Goal: Transaction & Acquisition: Purchase product/service

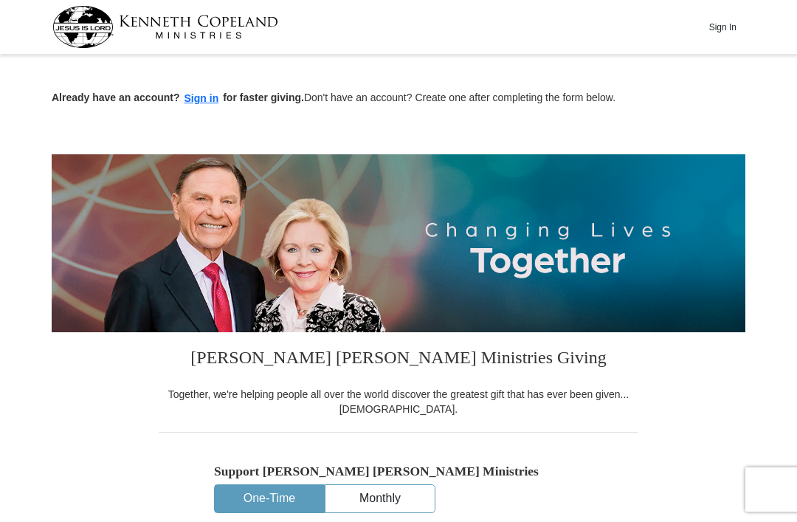
click at [219, 98] on button "Sign in" at bounding box center [202, 98] width 44 height 17
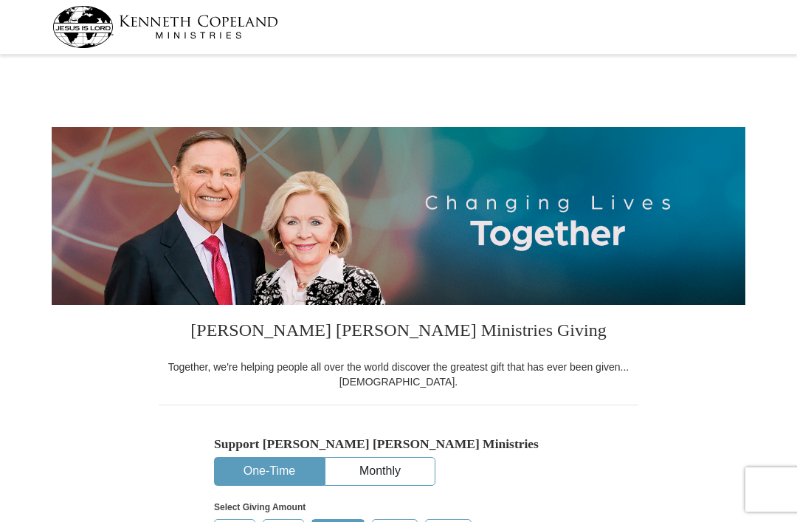
select select "PA"
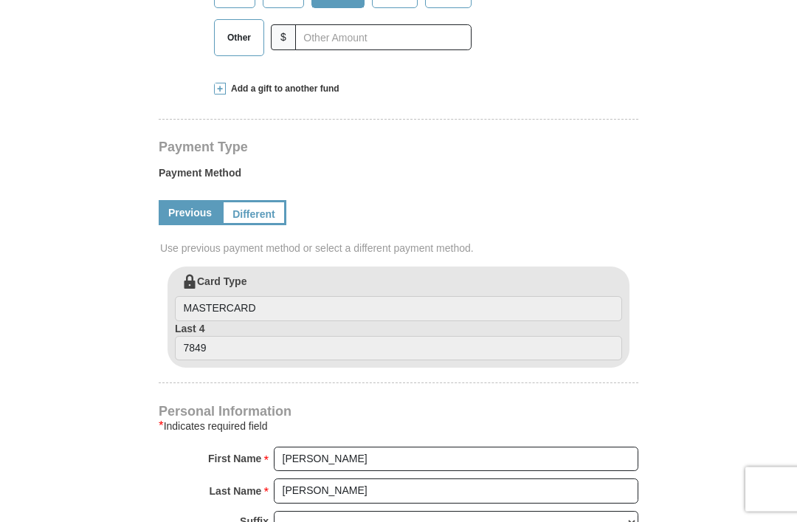
scroll to position [547, 0]
click at [267, 200] on link "Different" at bounding box center [253, 212] width 65 height 25
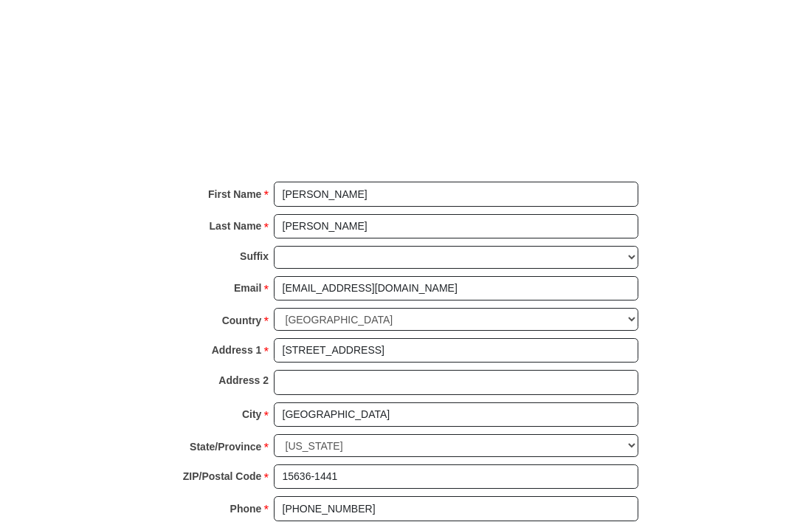
scroll to position [1139, 0]
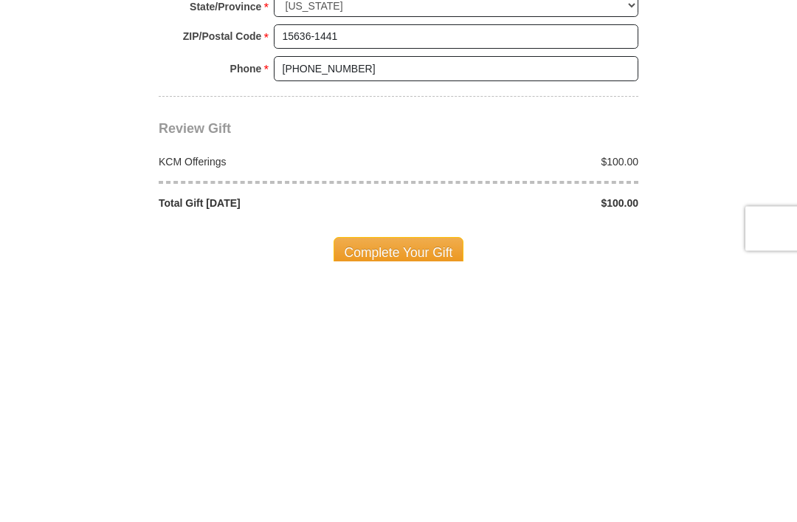
click at [633, 415] on div "$100.00" at bounding box center [522, 422] width 248 height 15
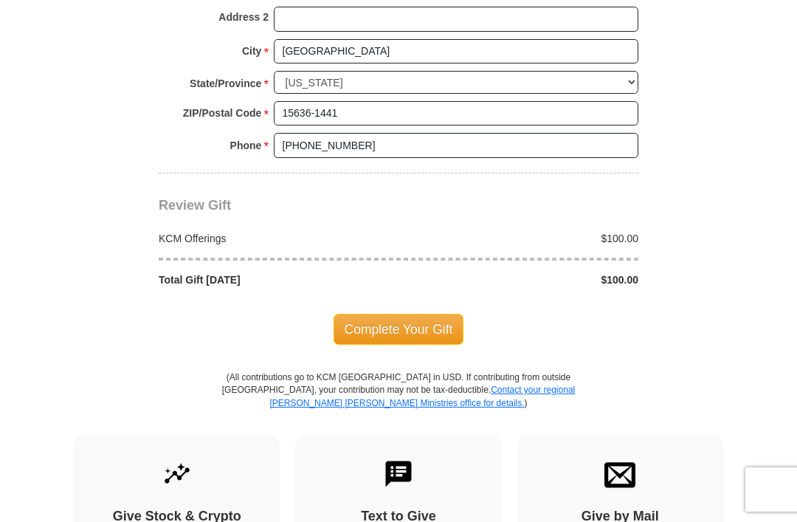
scroll to position [1324, 0]
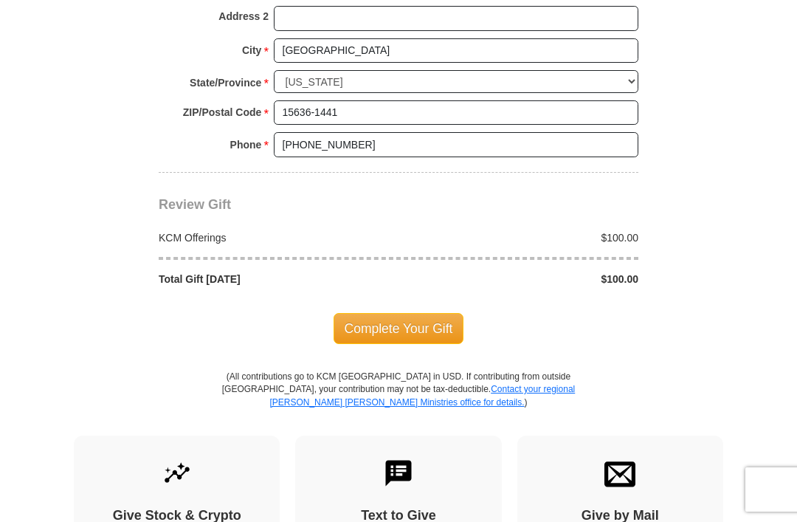
click at [635, 230] on div "$100.00" at bounding box center [522, 237] width 248 height 15
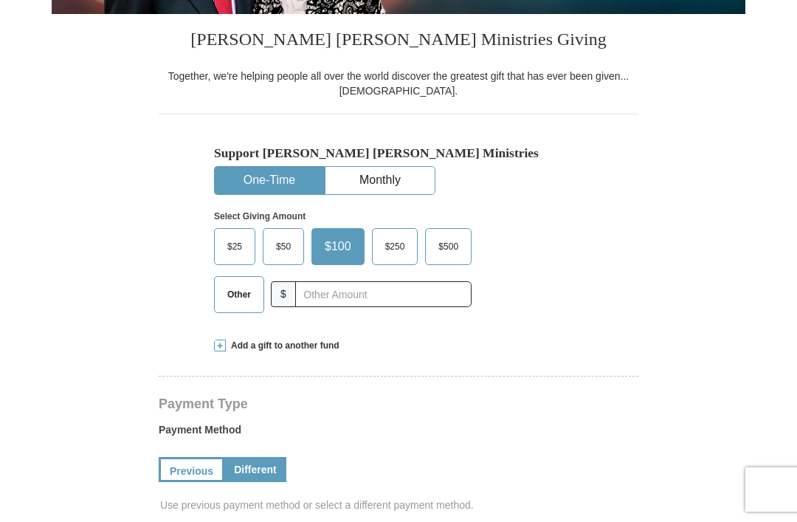
scroll to position [292, 0]
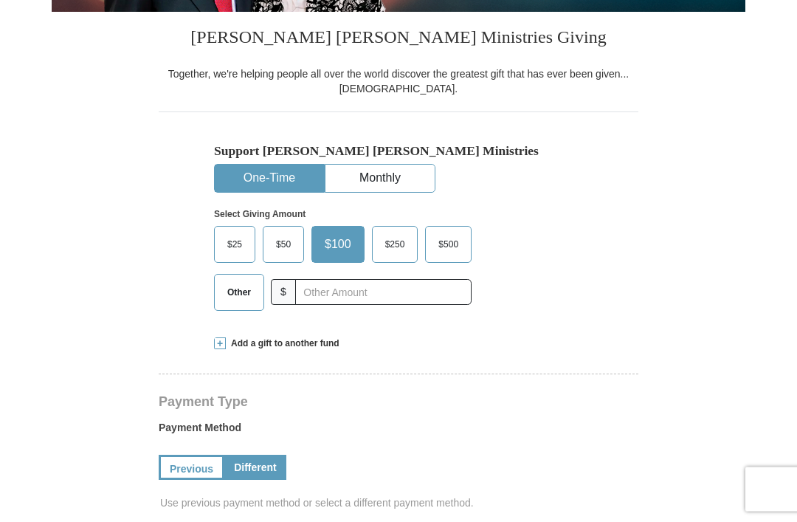
click at [233, 295] on span "Other" at bounding box center [239, 293] width 38 height 22
click at [0, 0] on input "Other" at bounding box center [0, 0] width 0 height 0
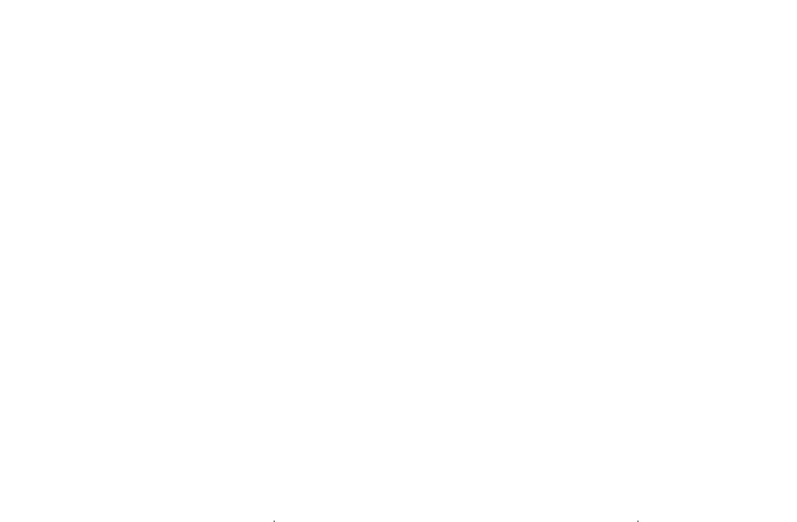
scroll to position [1194, 0]
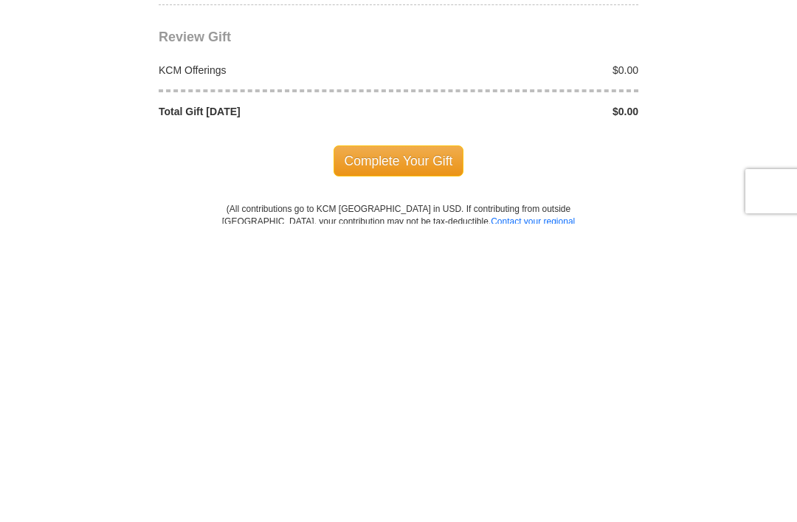
click at [438, 443] on span "Complete Your Gift" at bounding box center [398, 458] width 131 height 31
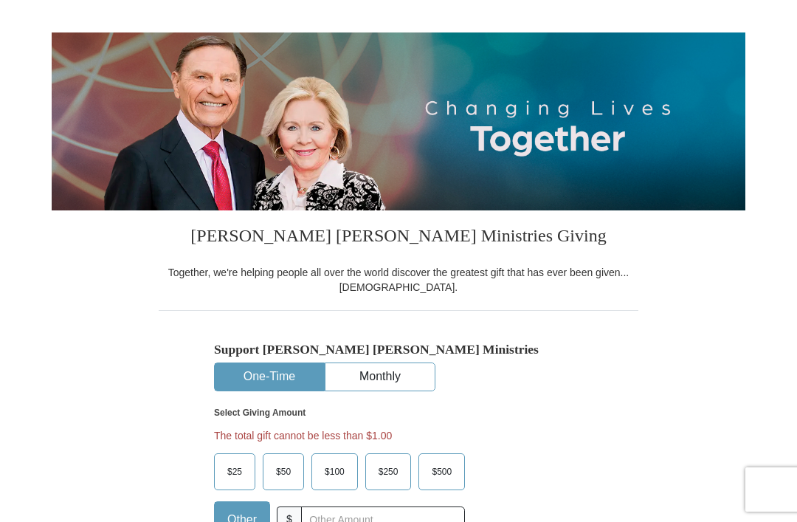
scroll to position [111, 0]
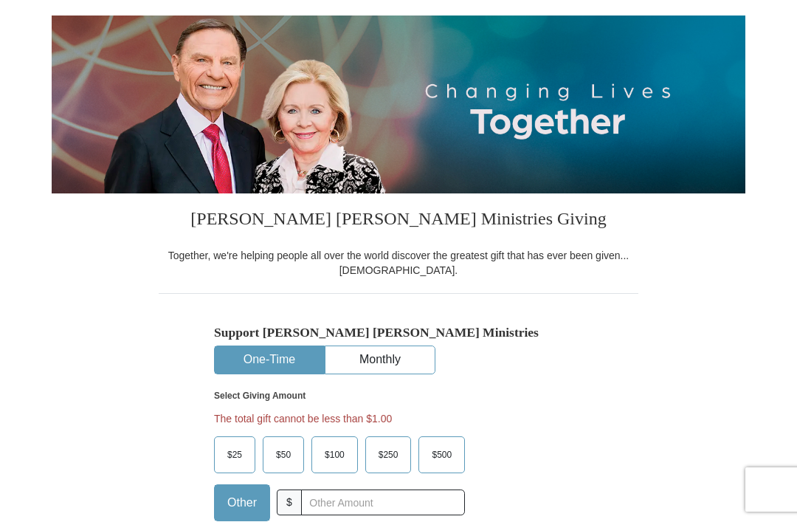
click at [407, 357] on button "Monthly" at bounding box center [379, 359] width 109 height 27
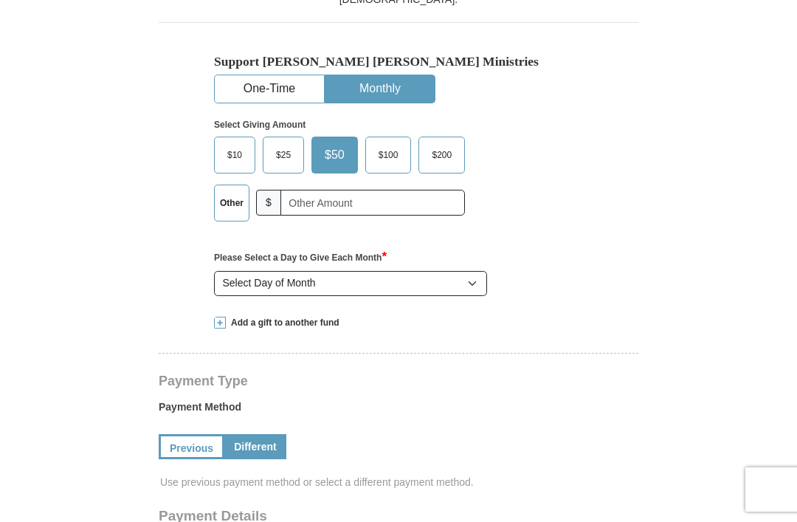
scroll to position [386, 0]
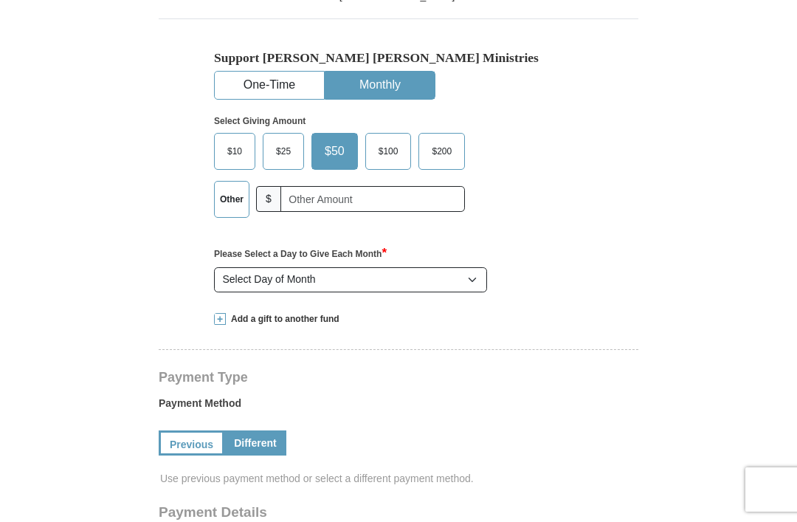
click at [282, 159] on label "$25" at bounding box center [283, 151] width 40 height 35
click at [0, 0] on input "$25" at bounding box center [0, 0] width 0 height 0
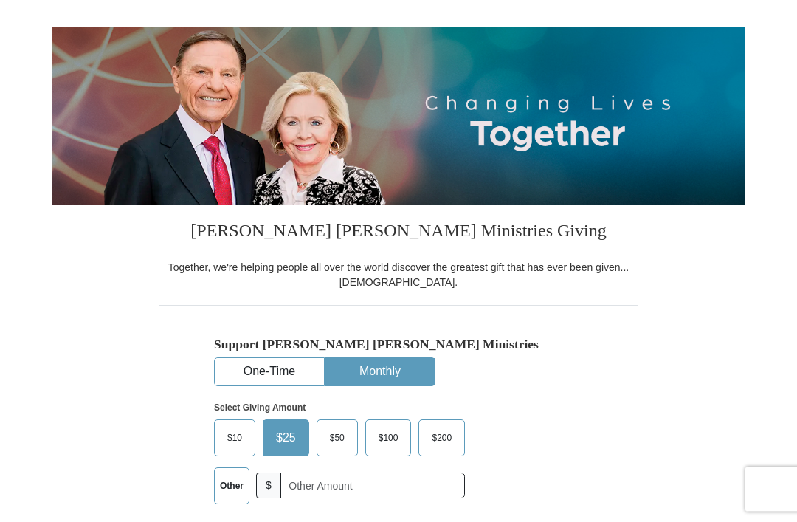
scroll to position [0, 0]
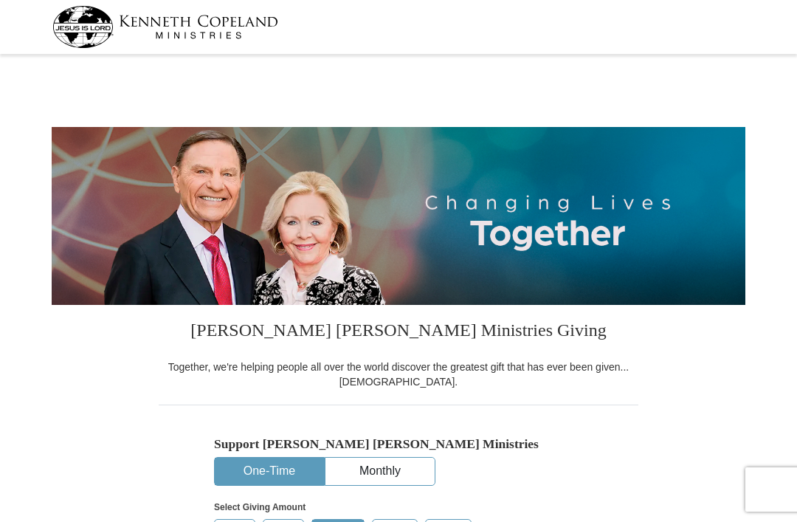
select select "PA"
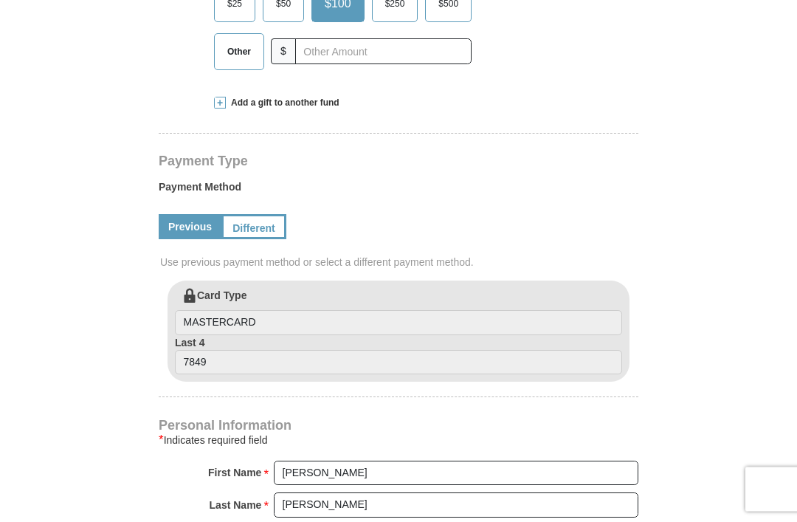
scroll to position [533, 0]
click at [188, 214] on link "Previous" at bounding box center [190, 226] width 63 height 25
click at [269, 213] on link "Different" at bounding box center [253, 225] width 65 height 25
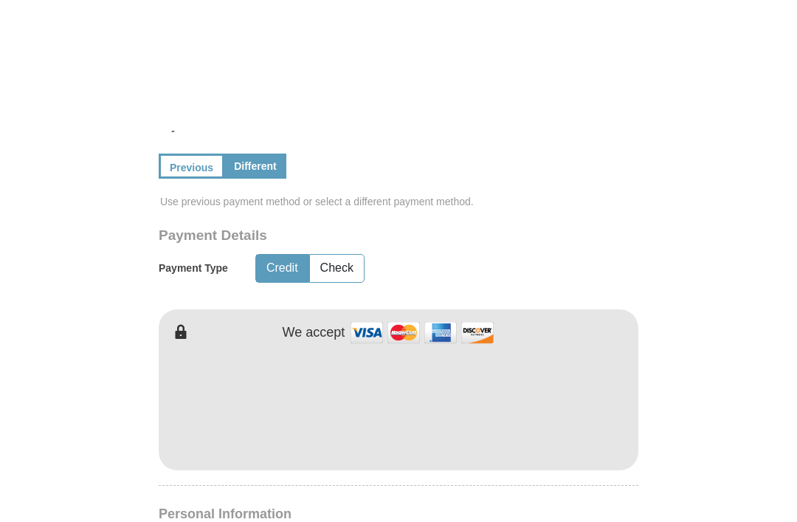
scroll to position [539, 0]
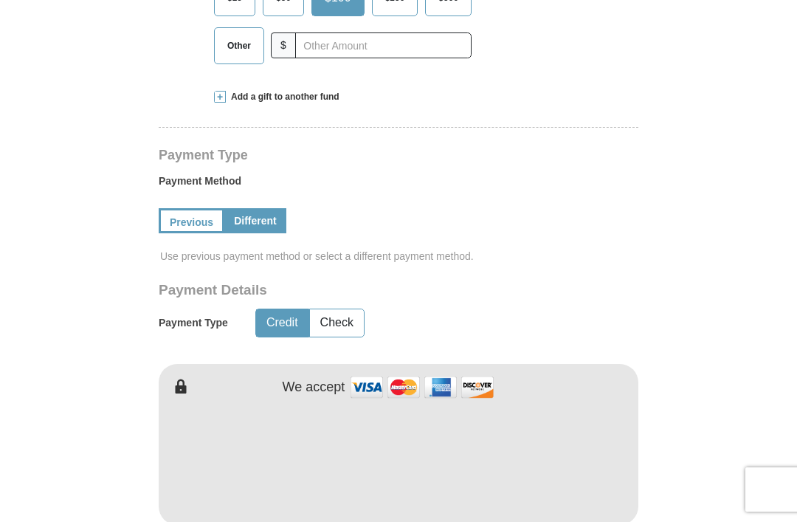
click at [201, 208] on link "Previous" at bounding box center [192, 220] width 66 height 25
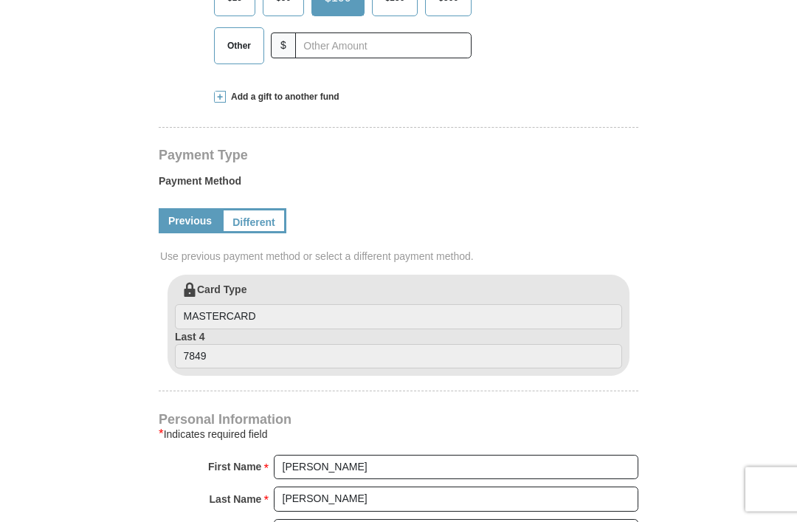
scroll to position [584, 0]
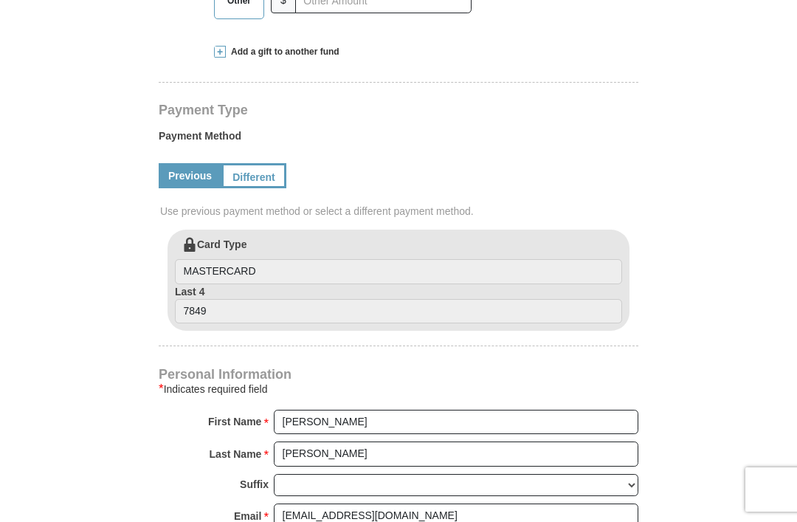
click at [300, 299] on input "7849" at bounding box center [398, 311] width 447 height 25
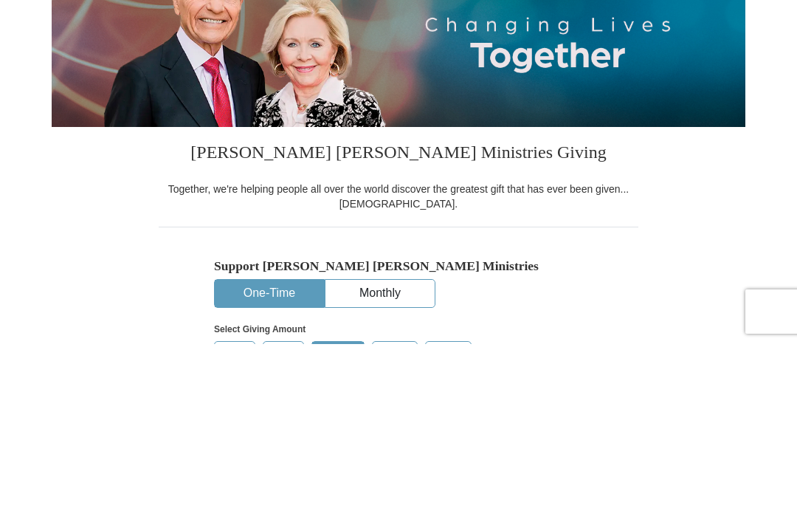
scroll to position [201, 0]
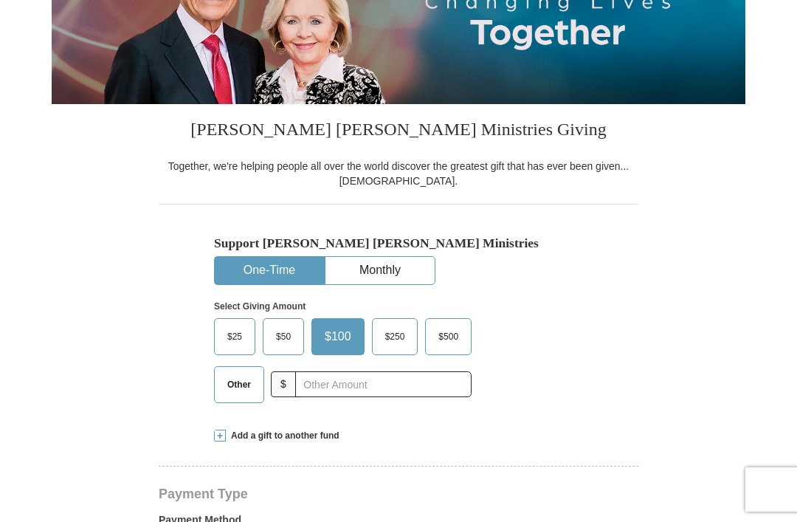
click at [232, 390] on label "Other" at bounding box center [239, 384] width 49 height 35
click at [0, 0] on input "Other" at bounding box center [0, 0] width 0 height 0
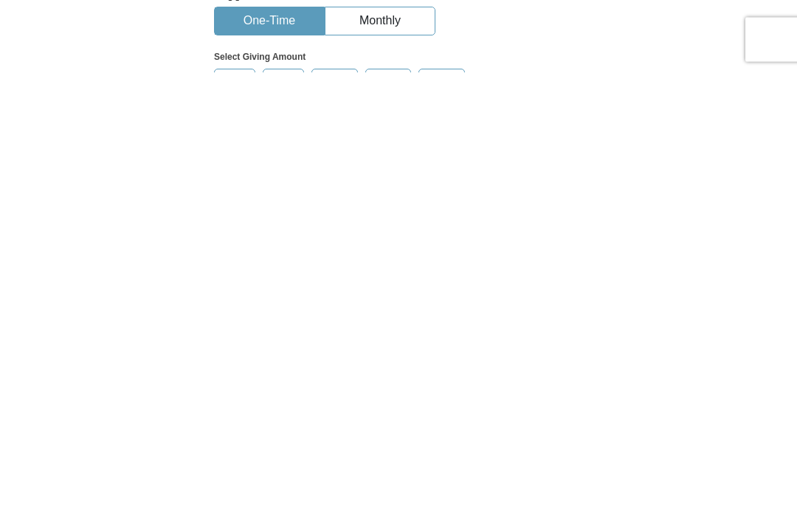
scroll to position [16, 0]
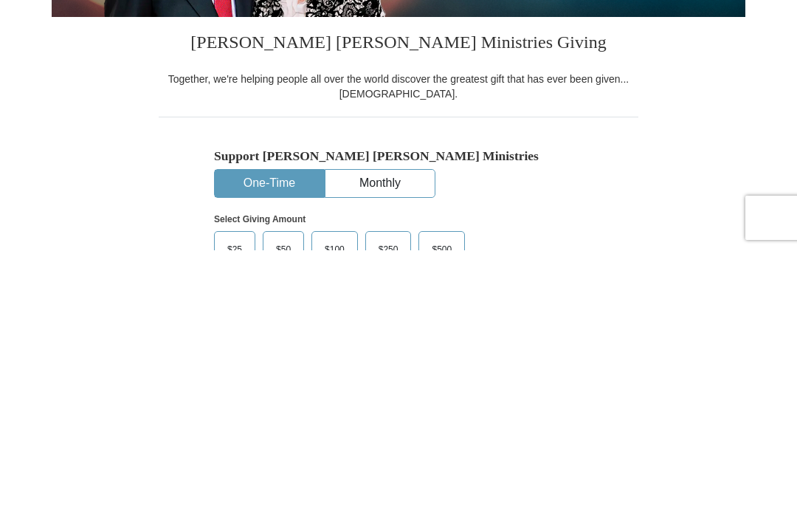
click at [397, 441] on button "Monthly" at bounding box center [379, 454] width 109 height 27
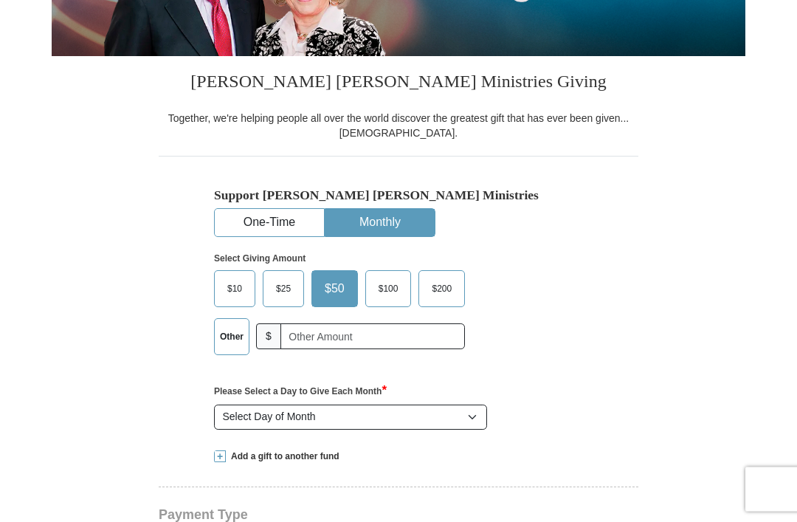
scroll to position [235, 0]
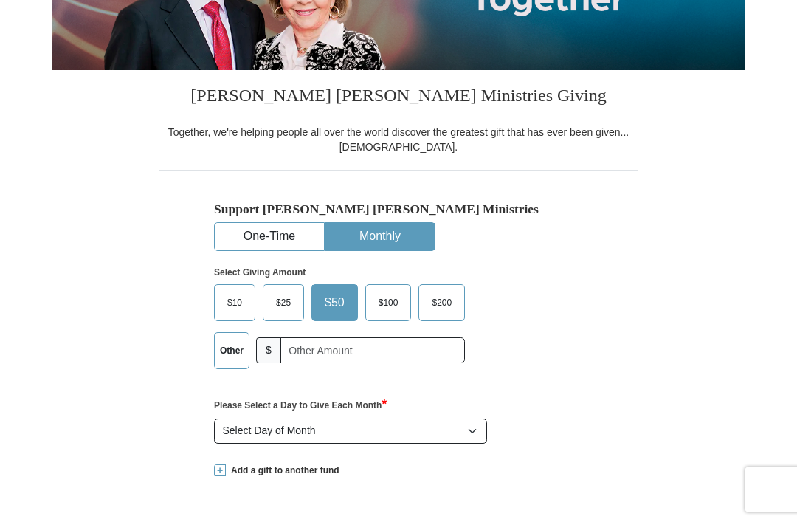
click at [289, 300] on span "$25" at bounding box center [284, 302] width 30 height 22
click at [0, 0] on input "$25" at bounding box center [0, 0] width 0 height 0
click at [227, 351] on label "Other" at bounding box center [232, 350] width 34 height 35
click at [0, 0] on input "Other" at bounding box center [0, 0] width 0 height 0
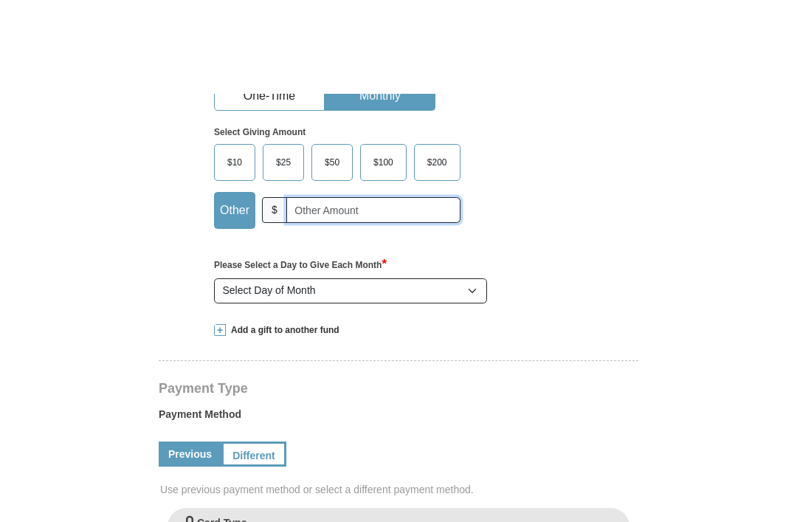
scroll to position [516, 0]
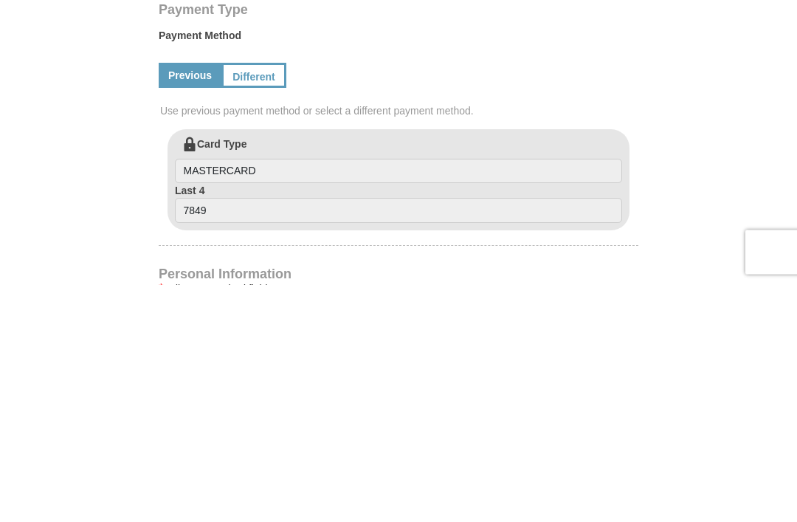
click at [260, 300] on link "Different" at bounding box center [253, 312] width 65 height 25
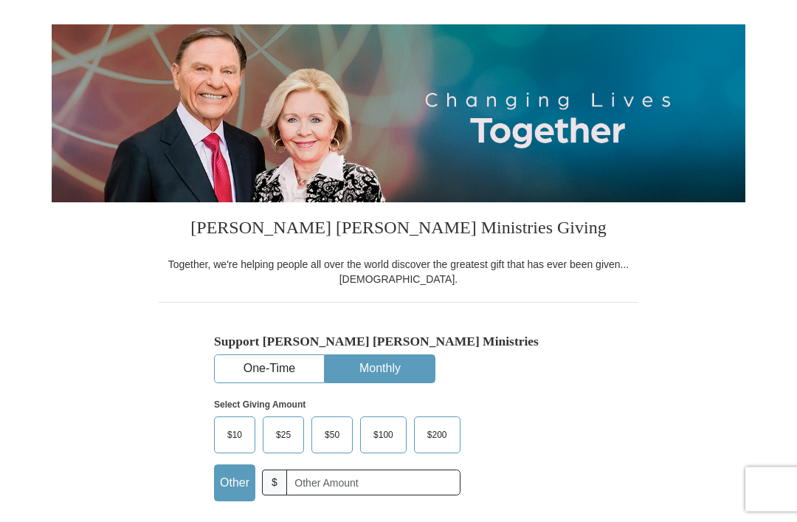
scroll to position [0, 0]
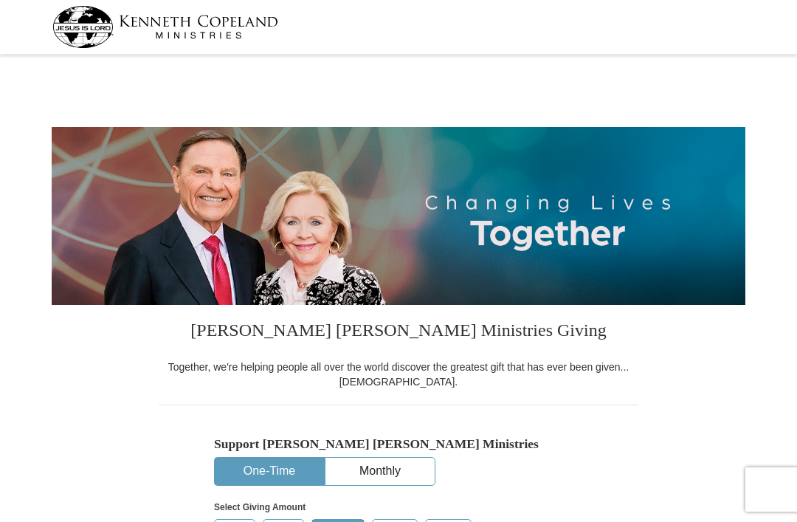
select select "PA"
click at [325, 46] on div at bounding box center [398, 27] width 693 height 54
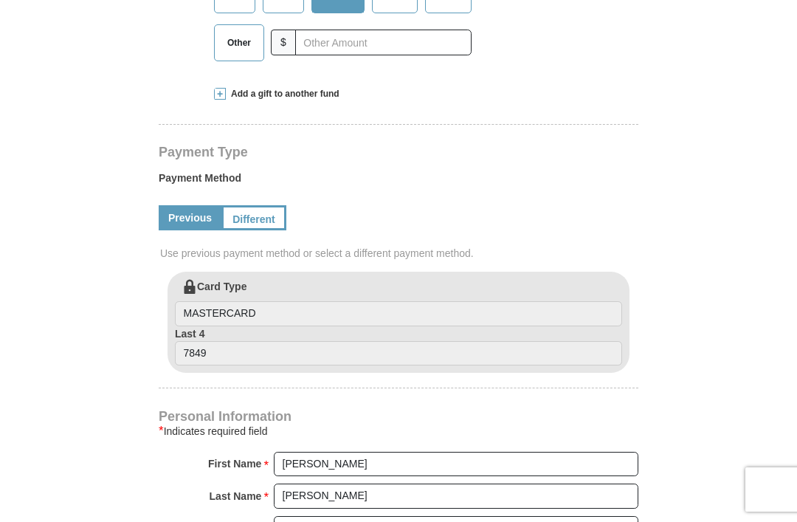
scroll to position [545, 0]
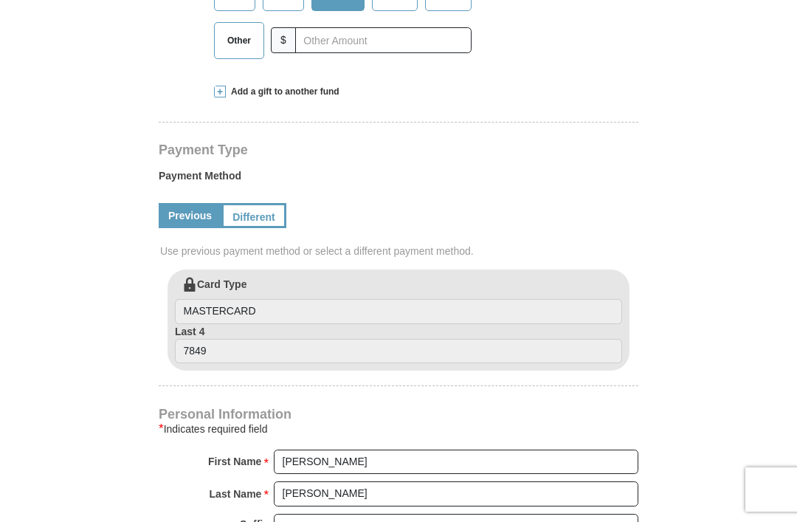
click at [199, 203] on link "Previous" at bounding box center [190, 215] width 63 height 25
click at [223, 42] on span "Other" at bounding box center [239, 41] width 38 height 22
click at [0, 0] on input "Other" at bounding box center [0, 0] width 0 height 0
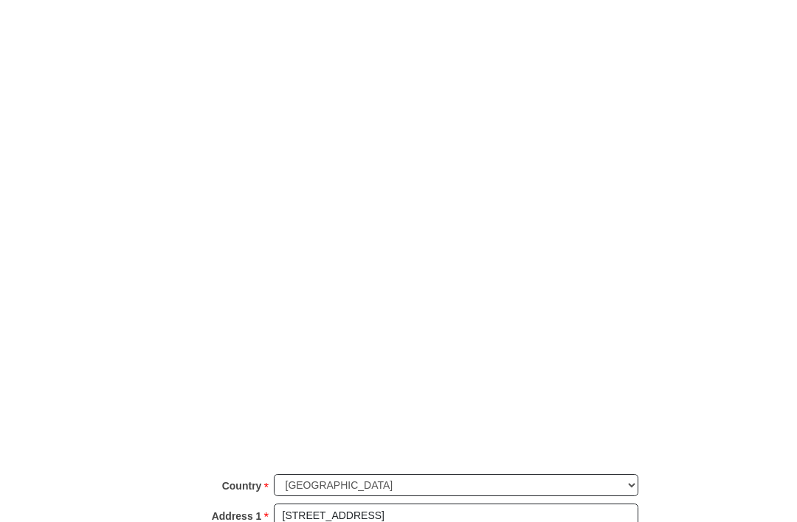
scroll to position [1154, 0]
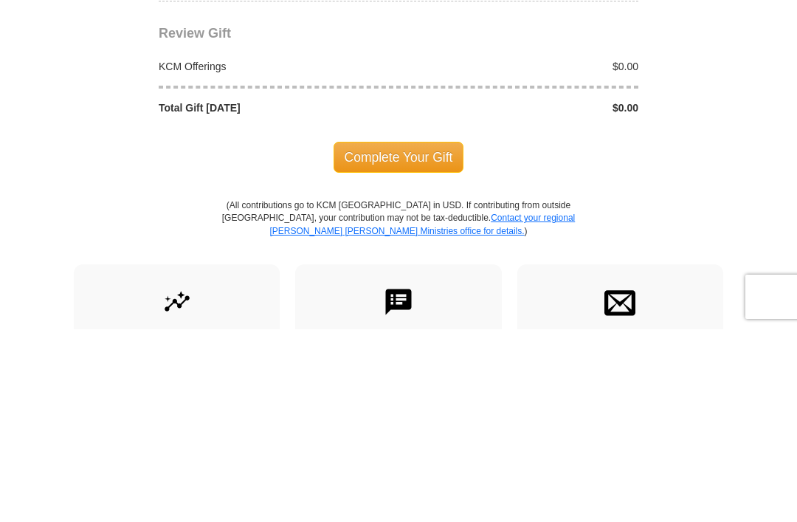
click at [452, 334] on span "Complete Your Gift" at bounding box center [398, 349] width 131 height 31
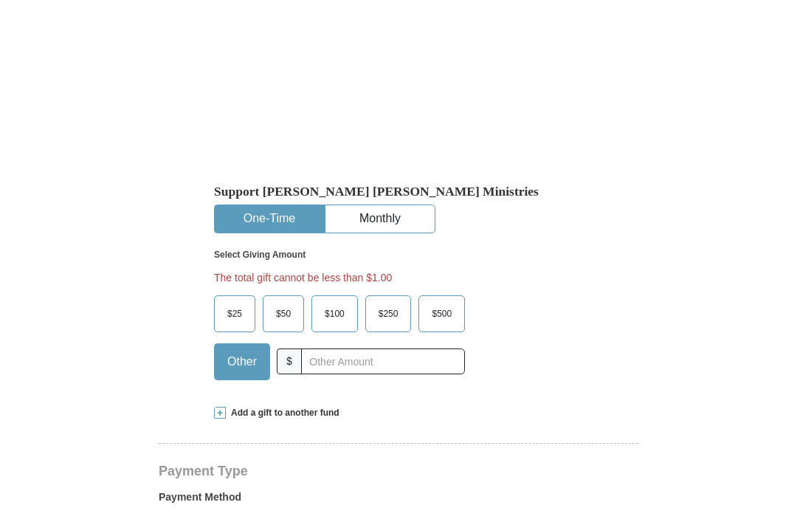
scroll to position [253, 0]
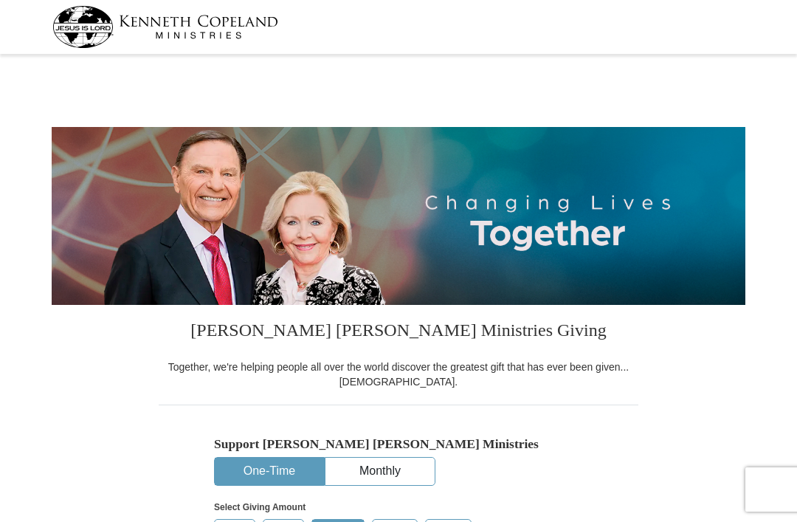
select select "PA"
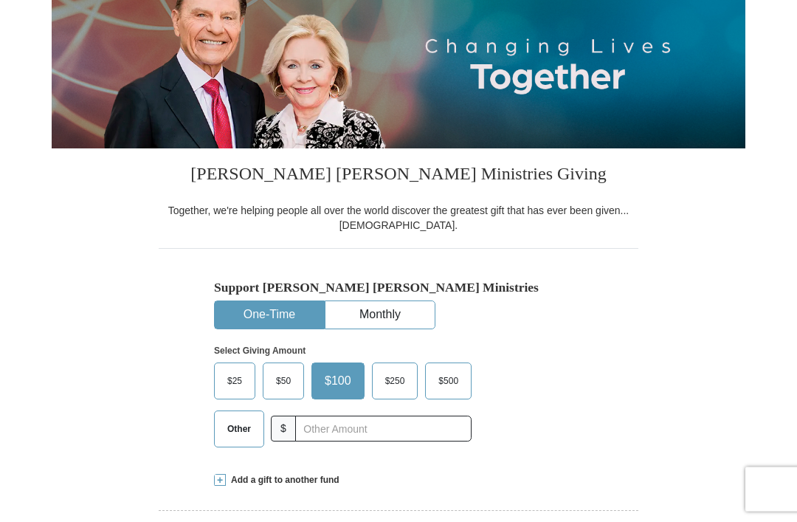
scroll to position [184, 0]
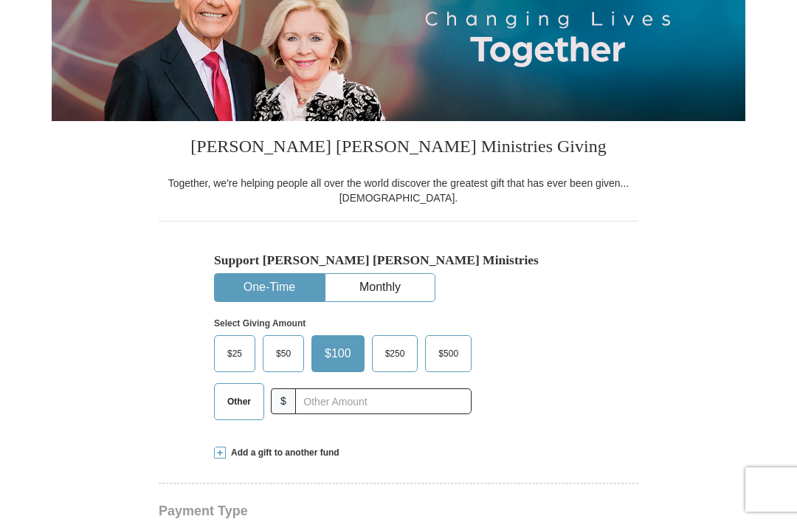
click at [429, 279] on button "Monthly" at bounding box center [379, 287] width 109 height 27
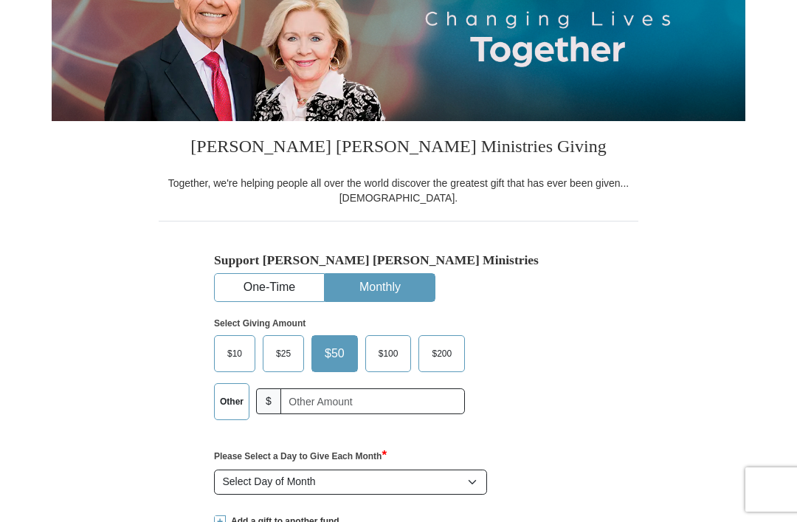
click at [294, 349] on span "$25" at bounding box center [284, 353] width 30 height 22
click at [0, 0] on input "$25" at bounding box center [0, 0] width 0 height 0
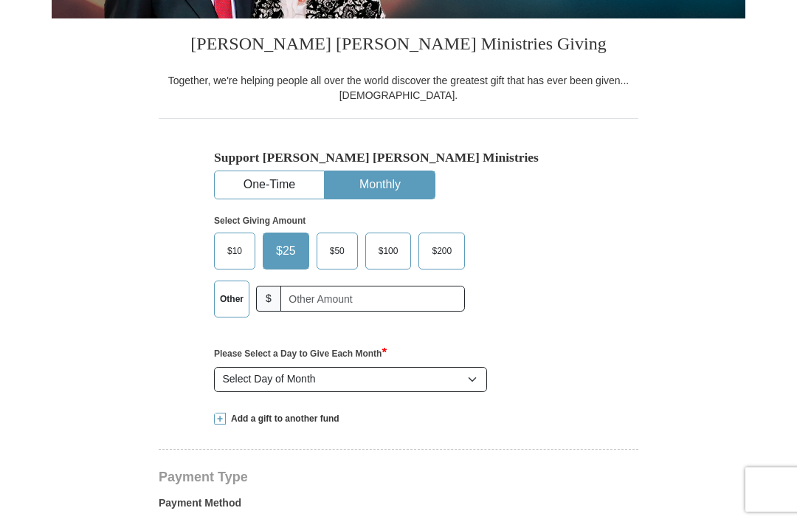
scroll to position [287, 0]
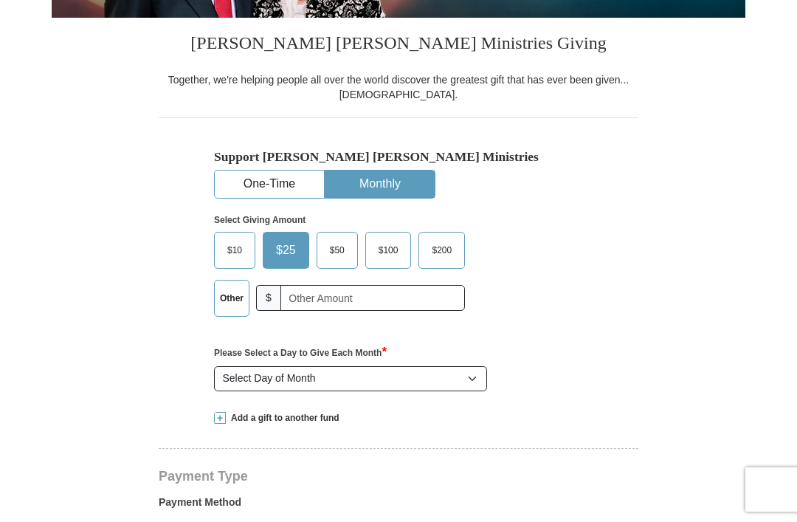
click at [473, 380] on select "Select Day of Month 1 2 3 4 5 6 7 8 9 10 11 12 13 14 15 16 17 18 19 20 21 22 23…" at bounding box center [350, 378] width 273 height 25
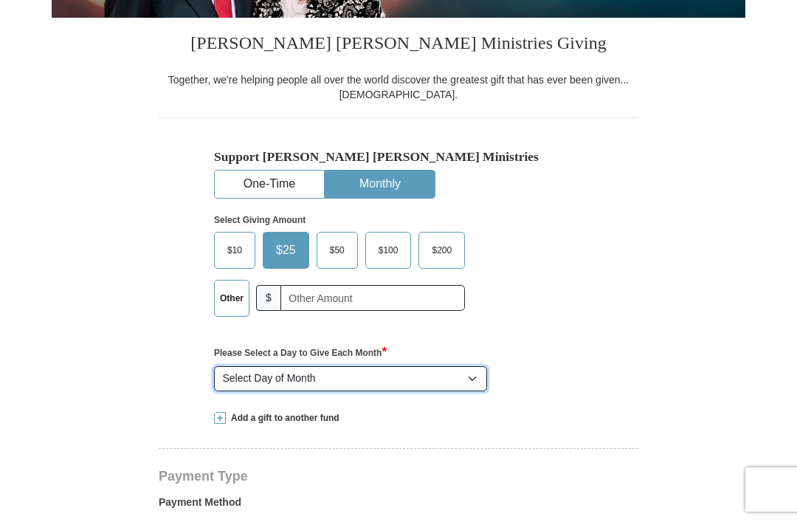
click at [484, 370] on select "Select Day of Month 1 2 3 4 5 6 7 8 9 10 11 12 13 14 15 16 17 18 19 20 21 22 23…" at bounding box center [350, 378] width 273 height 25
select select "1"
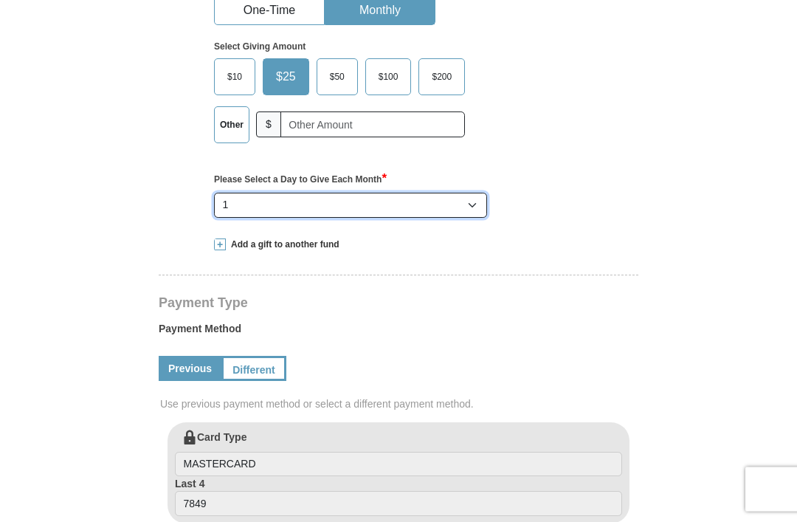
scroll to position [468, 0]
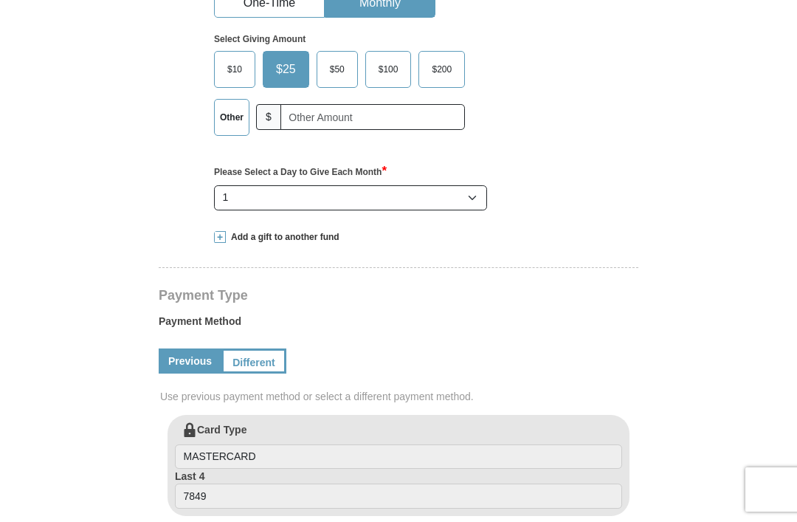
click at [271, 348] on link "Different" at bounding box center [253, 360] width 65 height 25
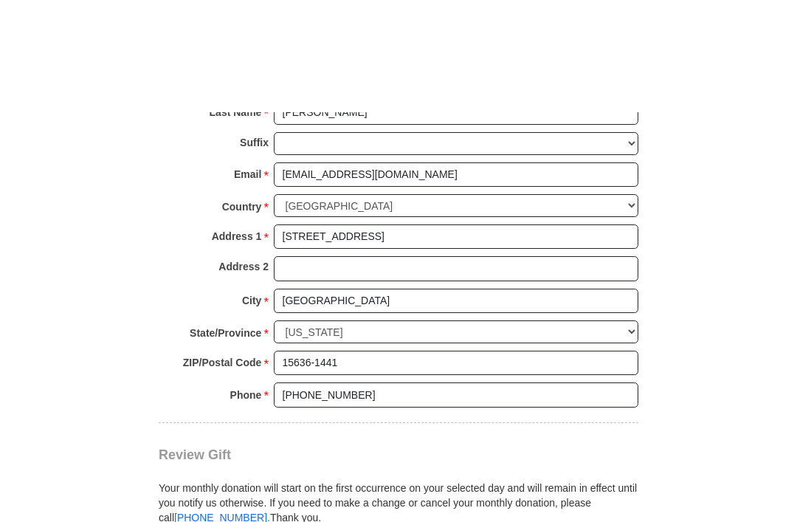
scroll to position [1271, 0]
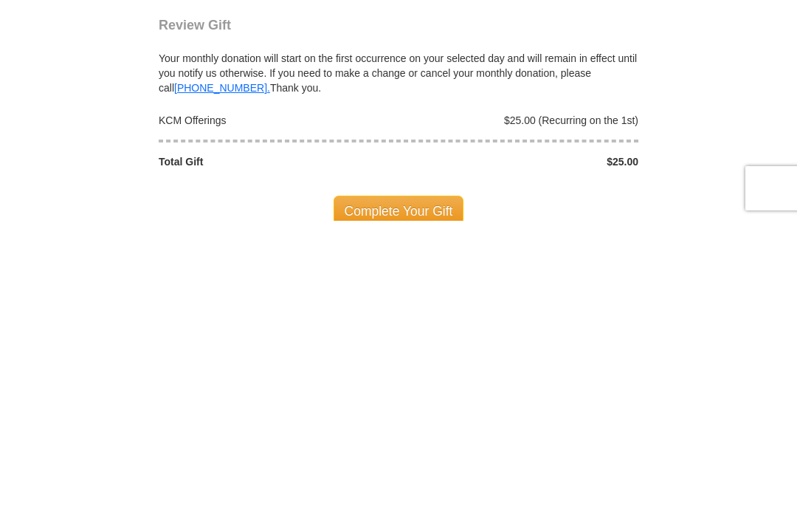
click at [437, 497] on span "Complete Your Gift" at bounding box center [398, 512] width 131 height 31
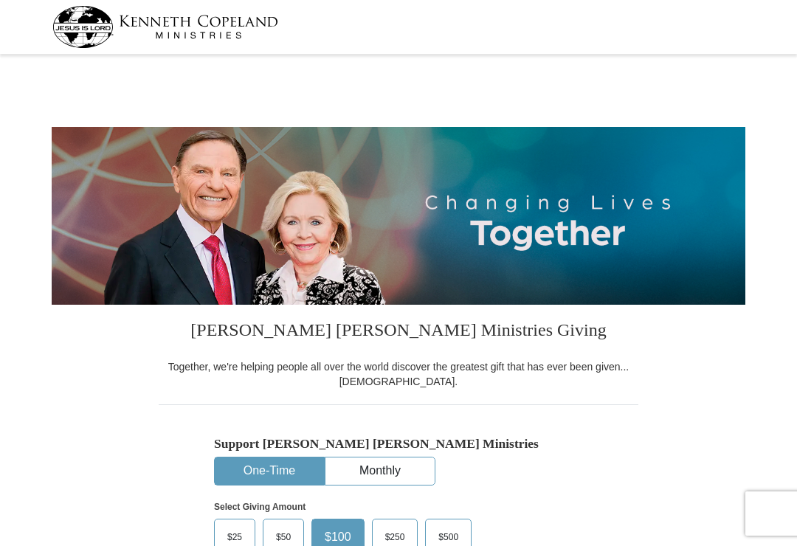
select select "PA"
